Goal: Task Accomplishment & Management: Complete application form

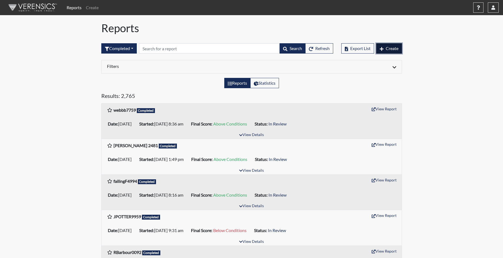
click at [397, 50] on span "Create" at bounding box center [392, 48] width 13 height 5
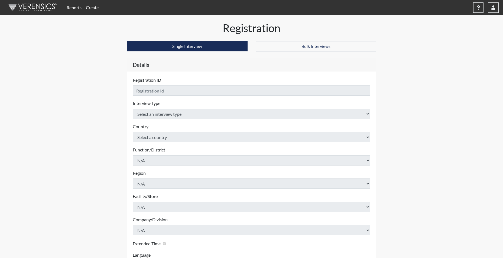
checkbox input "true"
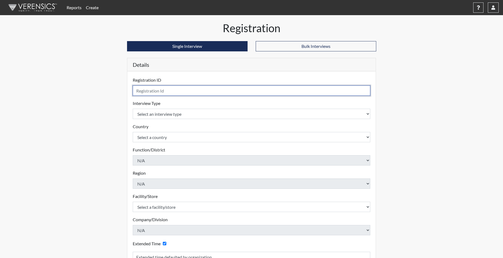
click at [159, 94] on input "text" at bounding box center [252, 91] width 238 height 10
click at [158, 92] on input "text" at bounding box center [252, 91] width 238 height 10
type input "TSCARBOROUGH1110"
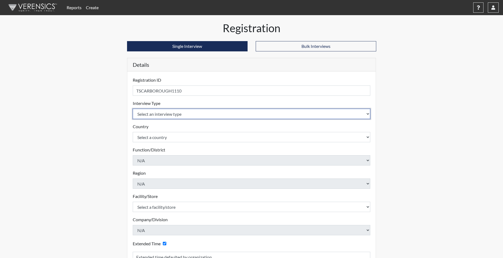
click at [174, 114] on select "Select an interview type Corrections Pre-Employment" at bounding box center [252, 114] width 238 height 10
select select "ff733e93-e1bf-11ea-9c9f-0eff0cf7eb8f"
click at [133, 109] on select "Select an interview type Corrections Pre-Employment" at bounding box center [252, 114] width 238 height 10
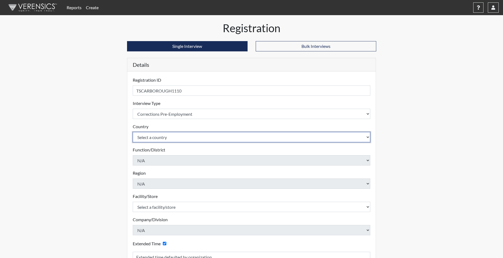
click at [169, 137] on select "Select a country [GEOGRAPHIC_DATA] [GEOGRAPHIC_DATA]" at bounding box center [252, 137] width 238 height 10
select select "united-states-of-[GEOGRAPHIC_DATA]"
click at [133, 132] on select "Select a country [GEOGRAPHIC_DATA] [GEOGRAPHIC_DATA]" at bounding box center [252, 137] width 238 height 10
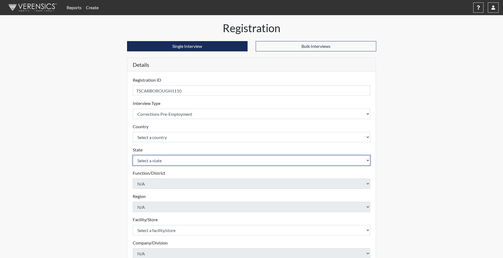
click at [164, 162] on select "Select a state [US_STATE] [US_STATE] [US_STATE] [US_STATE] [US_STATE] [US_STATE…" at bounding box center [252, 160] width 238 height 10
select select "SC"
click at [133, 155] on select "Select a state [US_STATE] [US_STATE] [US_STATE] [US_STATE] [US_STATE] [US_STATE…" at bounding box center [252, 160] width 238 height 10
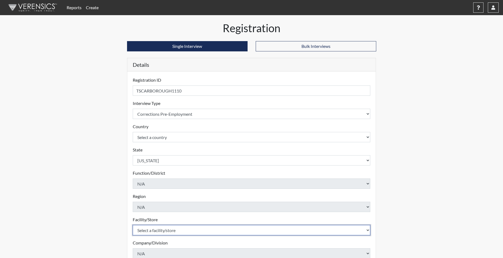
click at [155, 233] on select "Select a facility/store [GEOGRAPHIC_DATA] CI Broad River CI [PERSON_NAME] CI Di…" at bounding box center [252, 230] width 238 height 10
select select "d8fafbfe-3542-4e25-ab93-af3ea1b41fa7"
click at [133, 225] on select "Select a facility/store [GEOGRAPHIC_DATA] CI Broad River CI [PERSON_NAME] CI Di…" at bounding box center [252, 230] width 238 height 10
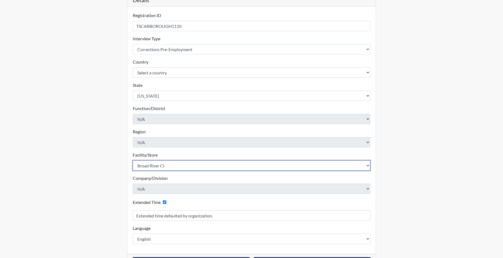
scroll to position [84, 0]
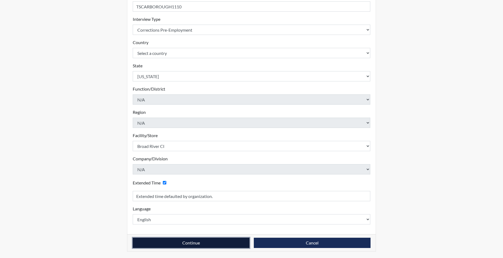
click at [182, 245] on button "Continue" at bounding box center [191, 243] width 117 height 10
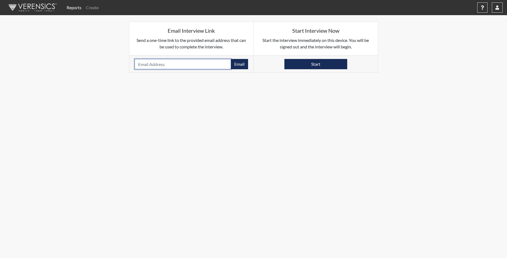
click at [149, 67] on input "email" at bounding box center [183, 64] width 96 height 10
paste input "[EMAIL_ADDRESS][DOMAIN_NAME]"
type input "[EMAIL_ADDRESS][DOMAIN_NAME]"
drag, startPoint x: 204, startPoint y: 64, endPoint x: 128, endPoint y: 62, distance: 75.9
click at [128, 62] on div "Email Interview Link Send a one-time link to the provided email address that ca…" at bounding box center [253, 47] width 257 height 51
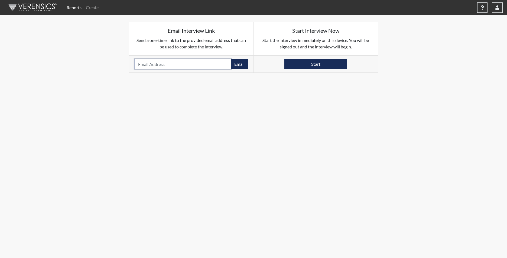
paste input "[EMAIL_ADDRESS][DOMAIN_NAME]"
type input "[EMAIL_ADDRESS][DOMAIN_NAME]"
click at [238, 63] on button "Email" at bounding box center [239, 64] width 17 height 10
